Goal: Find specific page/section: Find specific page/section

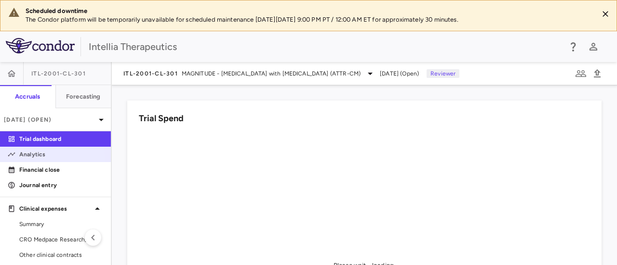
click at [39, 158] on p "Analytics" at bounding box center [61, 154] width 84 height 9
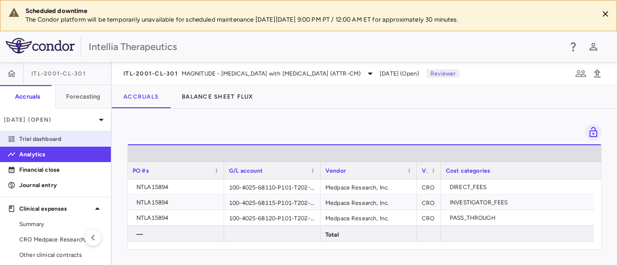
click at [48, 141] on p "Trial dashboard" at bounding box center [61, 139] width 84 height 9
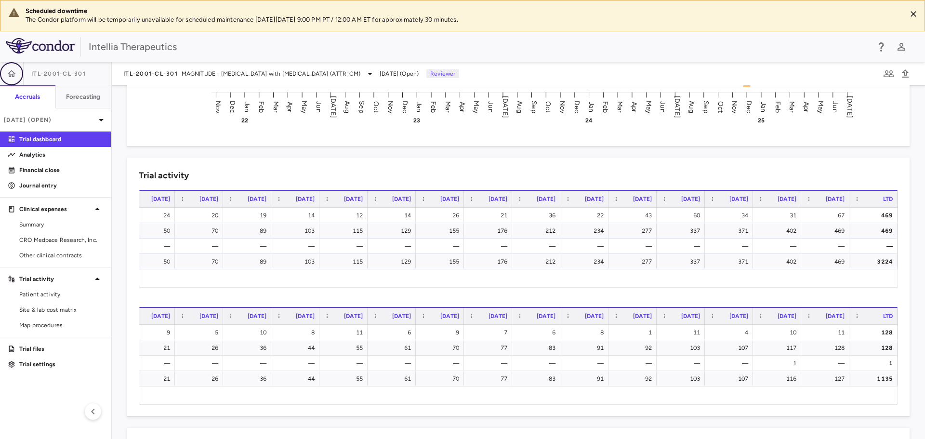
click at [11, 70] on icon "button" at bounding box center [12, 74] width 10 height 10
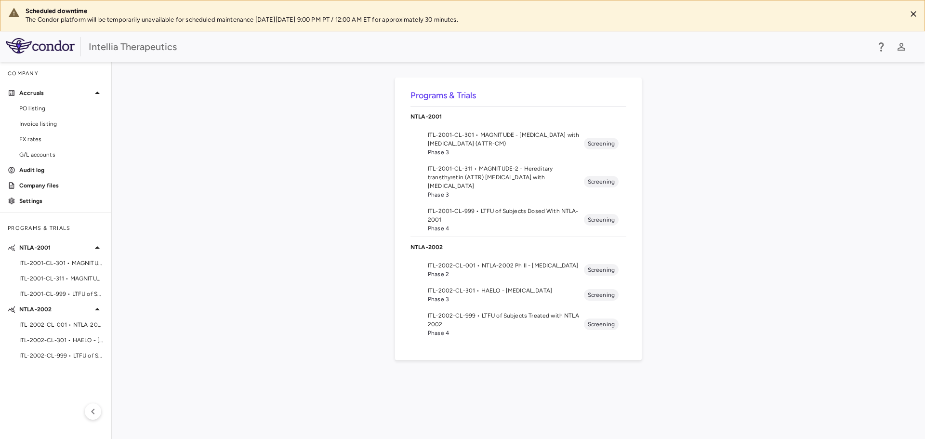
click at [510, 172] on span "ITL-2001-CL-311 • MAGNITUDE-2 - Hereditary transthyretin (ATTR) [MEDICAL_DATA] …" at bounding box center [506, 177] width 156 height 26
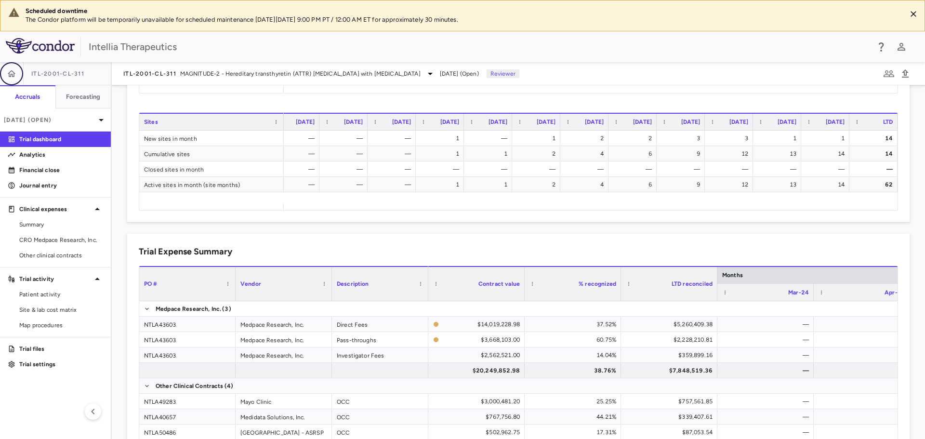
click at [12, 75] on icon "button" at bounding box center [12, 74] width 10 height 10
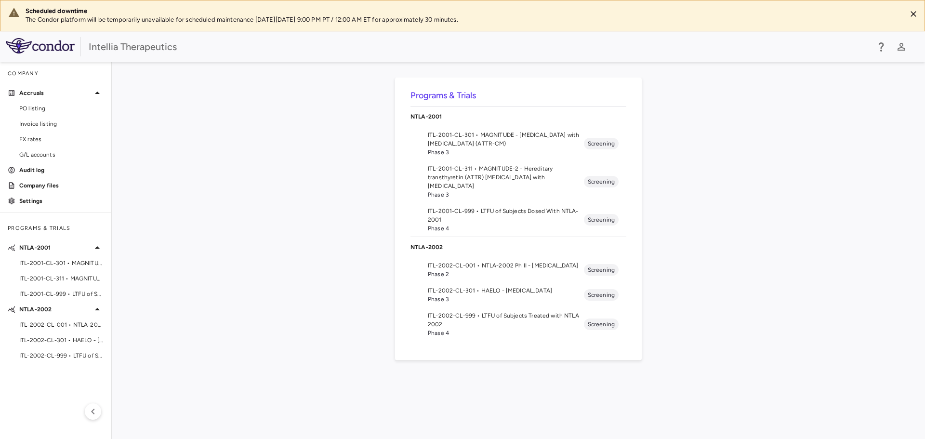
click at [487, 265] on span "Phase 3" at bounding box center [506, 299] width 156 height 9
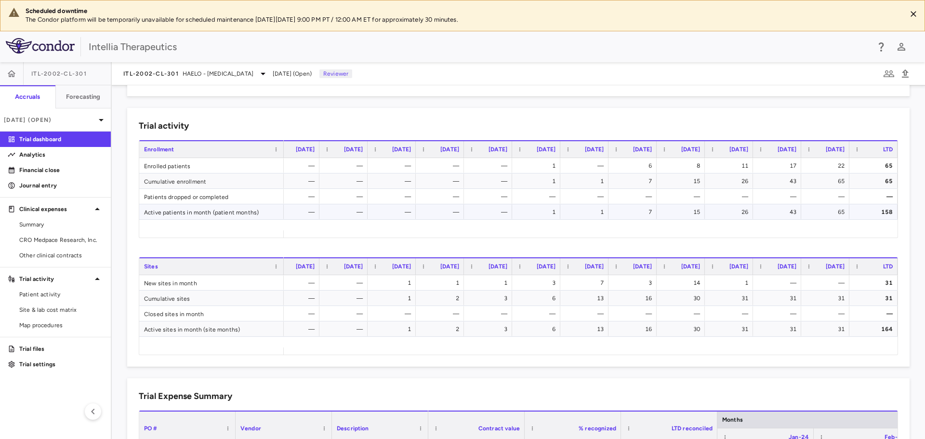
scroll to position [193, 0]
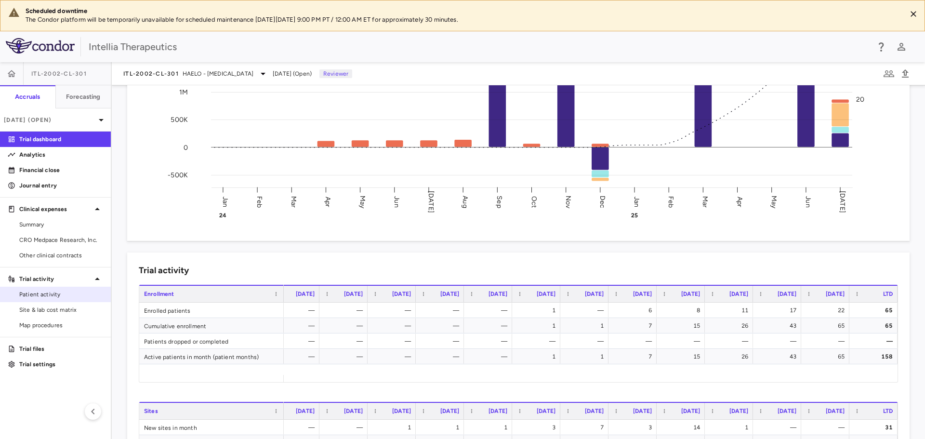
click at [29, 265] on span "Patient activity" at bounding box center [61, 294] width 84 height 9
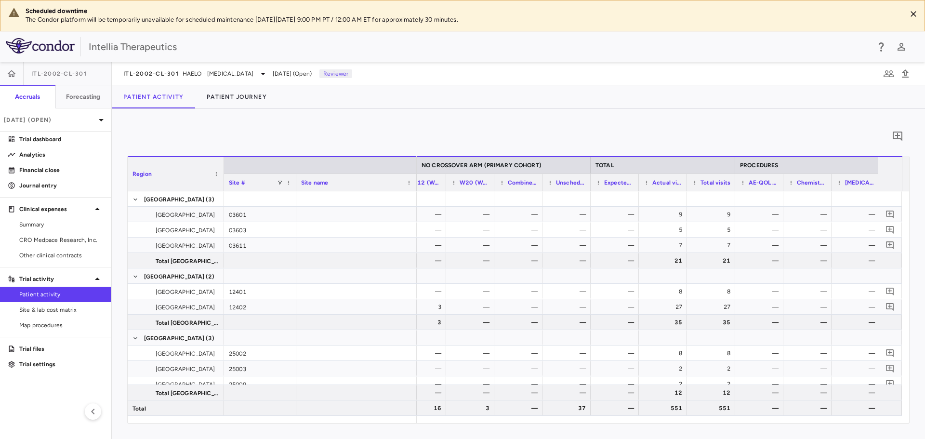
scroll to position [0, 1081]
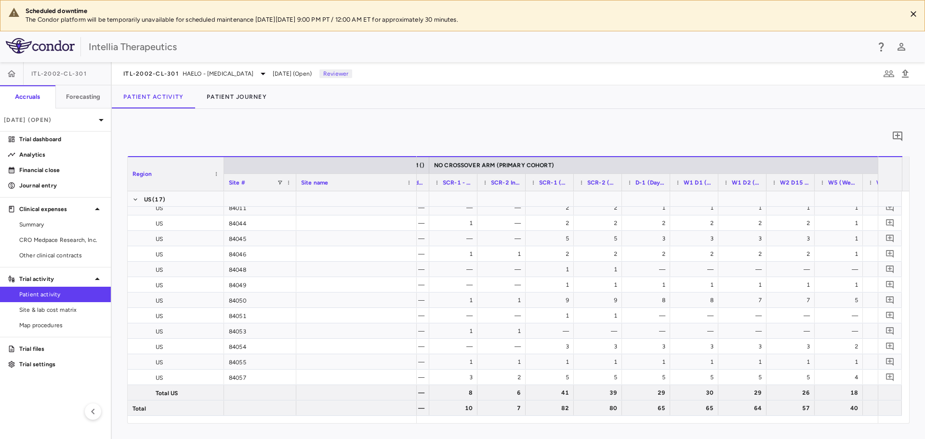
click at [616, 180] on span "D-1 (Day -1)" at bounding box center [651, 182] width 30 height 7
click at [616, 180] on span "D-1 (Day -1)" at bounding box center [654, 182] width 21 height 7
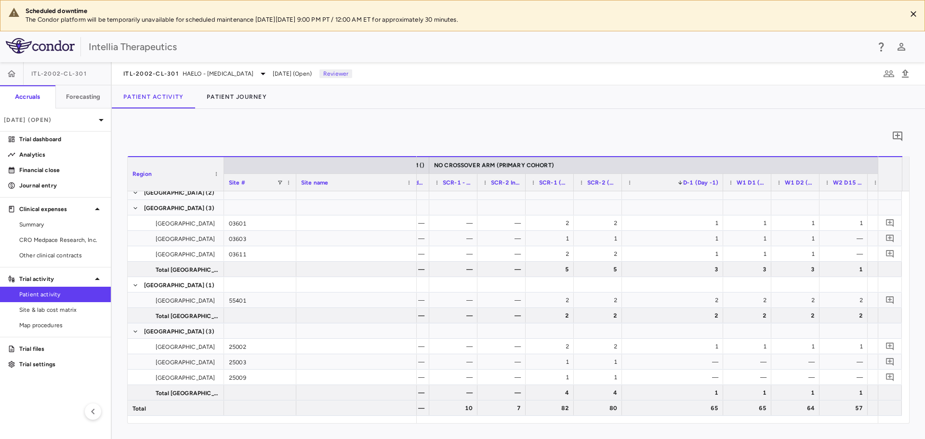
drag, startPoint x: 669, startPoint y: 179, endPoint x: 722, endPoint y: 178, distance: 53.0
drag, startPoint x: 769, startPoint y: 186, endPoint x: 808, endPoint y: 183, distance: 38.7
click at [616, 183] on div at bounding box center [810, 182] width 4 height 17
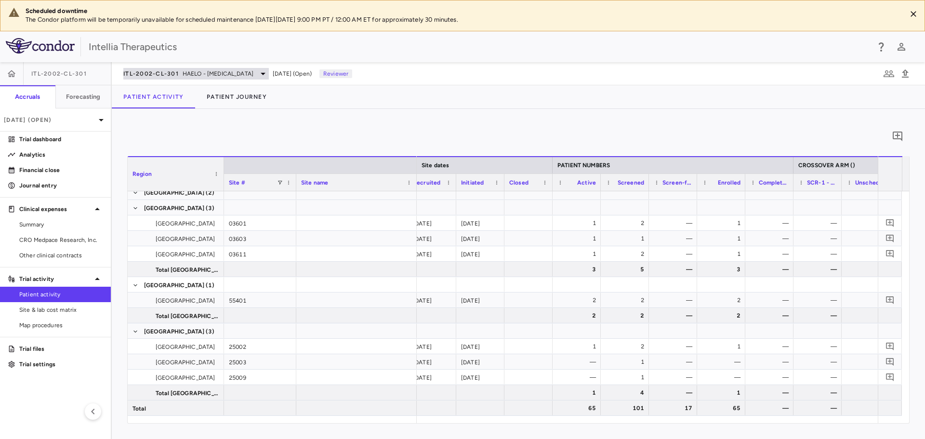
click at [168, 70] on span "ITL-2002-CL-301" at bounding box center [150, 74] width 55 height 8
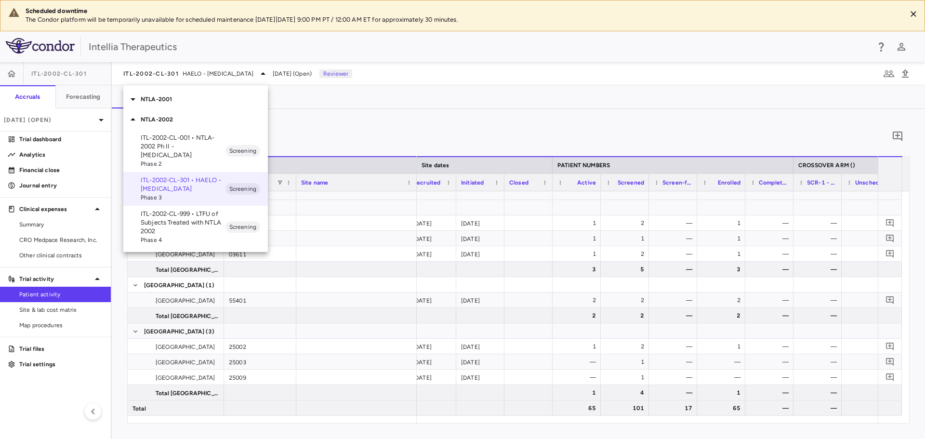
click at [13, 75] on div at bounding box center [462, 219] width 925 height 439
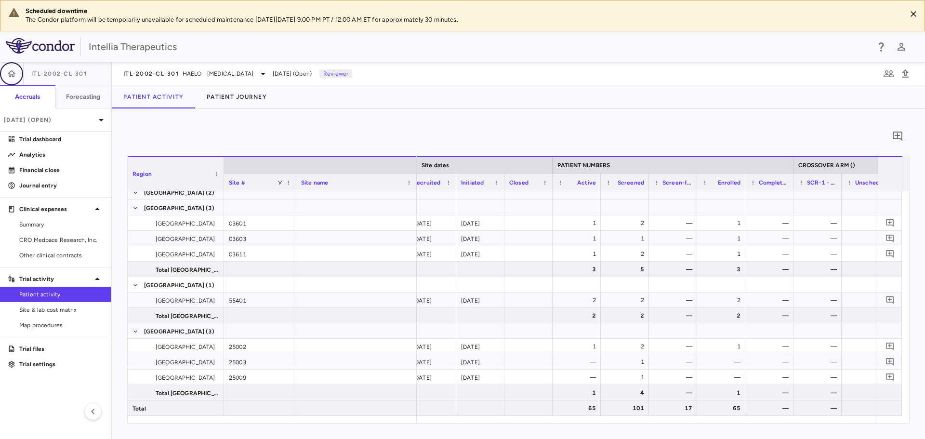
click at [13, 75] on icon "button" at bounding box center [12, 73] width 8 height 7
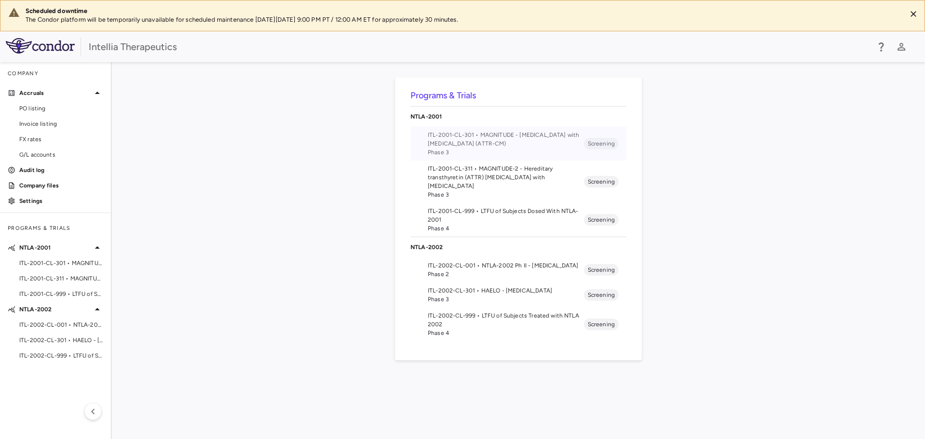
click at [499, 146] on span "ITL-2001-CL-301 • MAGNITUDE - [MEDICAL_DATA] with [MEDICAL_DATA] (ATTR-CM)" at bounding box center [506, 139] width 156 height 17
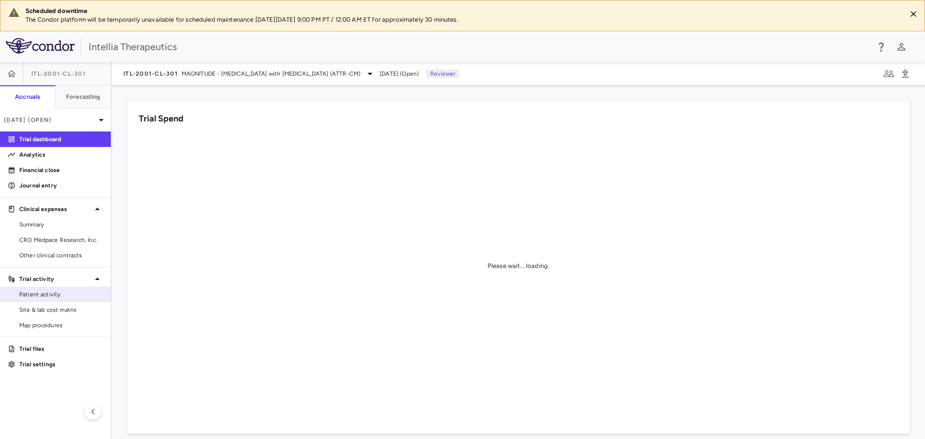
click at [44, 265] on span "Patient activity" at bounding box center [61, 294] width 84 height 9
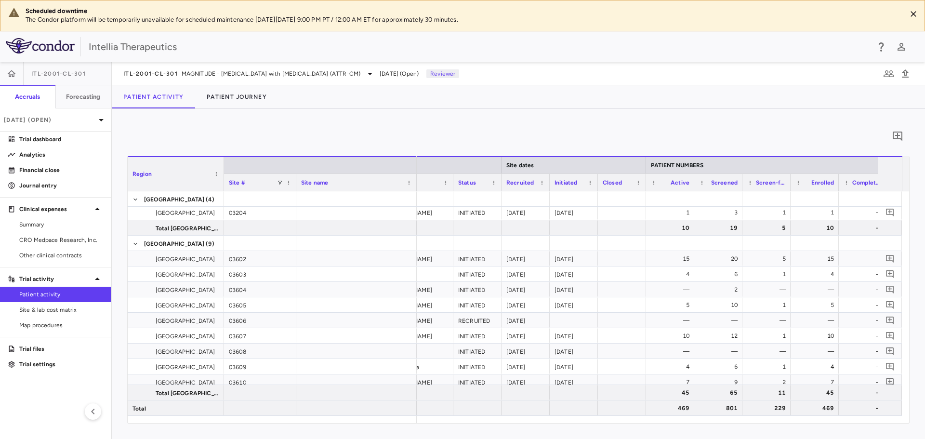
scroll to position [0, 115]
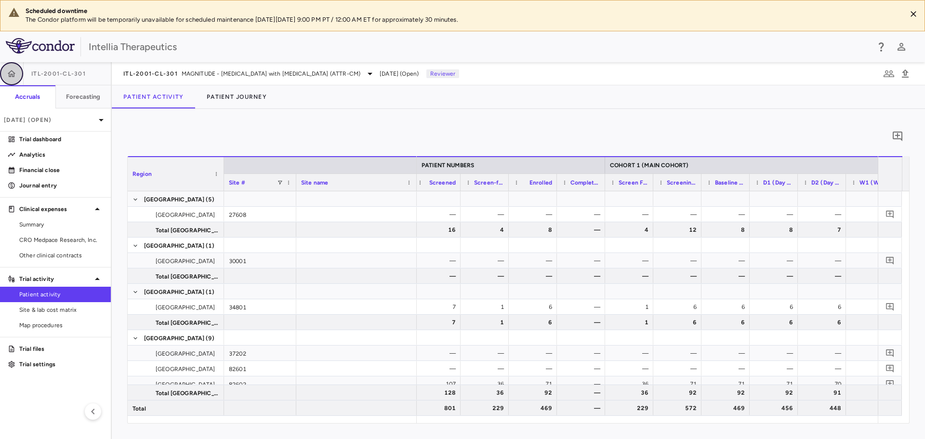
click at [17, 73] on button "button" at bounding box center [11, 73] width 23 height 23
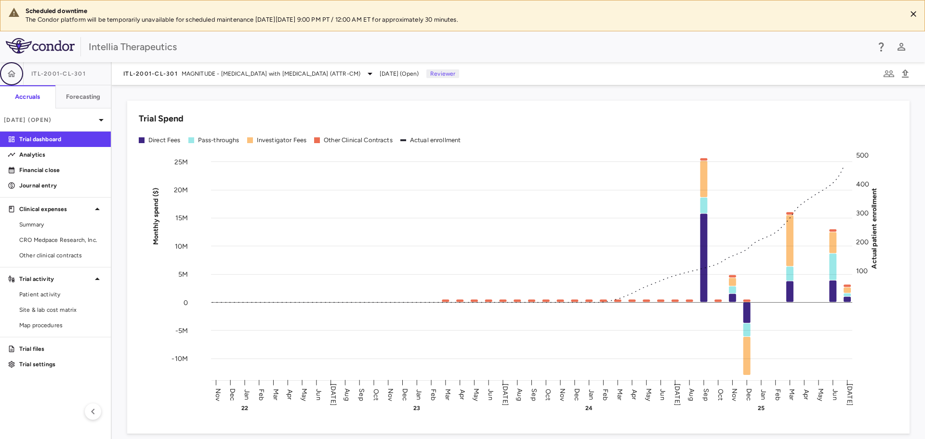
click at [14, 77] on icon "button" at bounding box center [12, 74] width 10 height 10
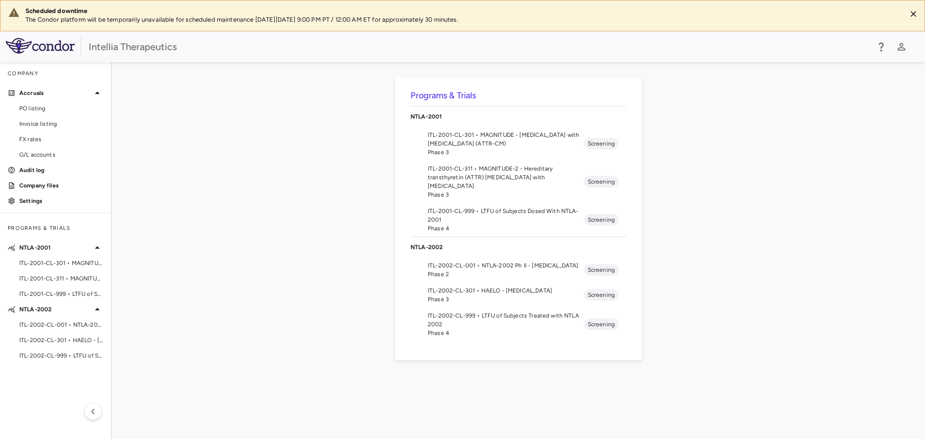
click at [470, 162] on li "ITL-2001-CL-311 • MAGNITUDE-2 - Hereditary transthyretin (ATTR) amyloidosis wit…" at bounding box center [519, 181] width 216 height 42
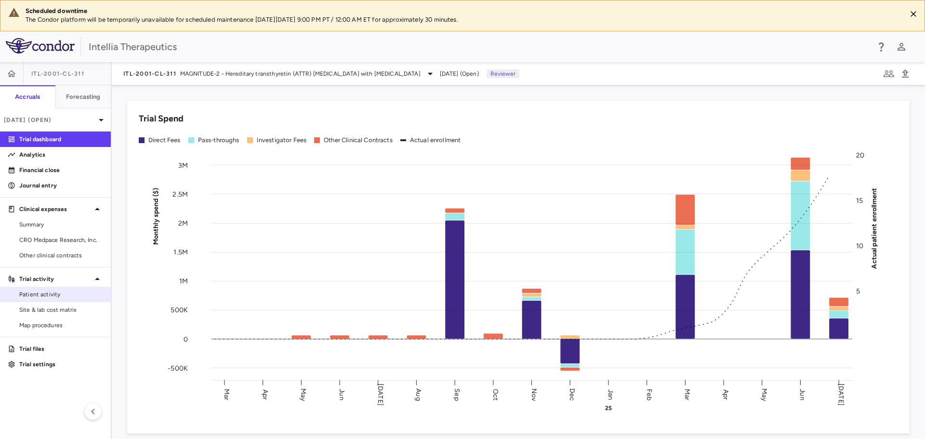
click at [76, 296] on span "Patient activity" at bounding box center [61, 294] width 84 height 9
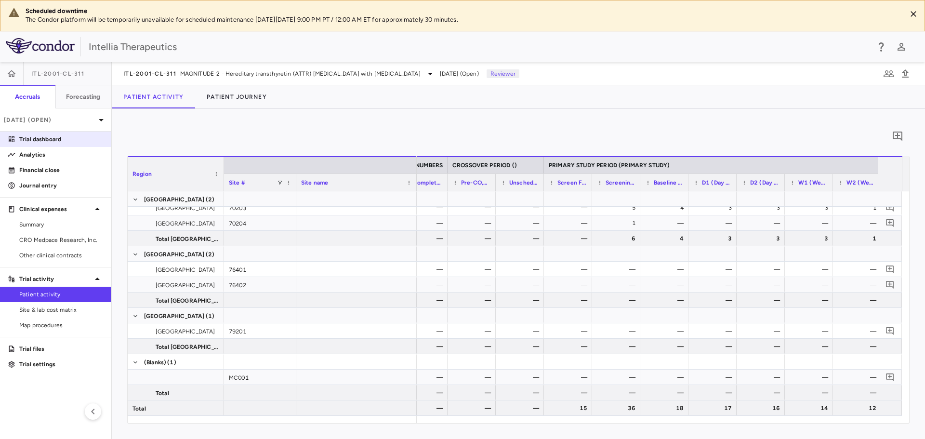
click at [39, 140] on p "Trial dashboard" at bounding box center [61, 139] width 84 height 9
